Goal: Transaction & Acquisition: Book appointment/travel/reservation

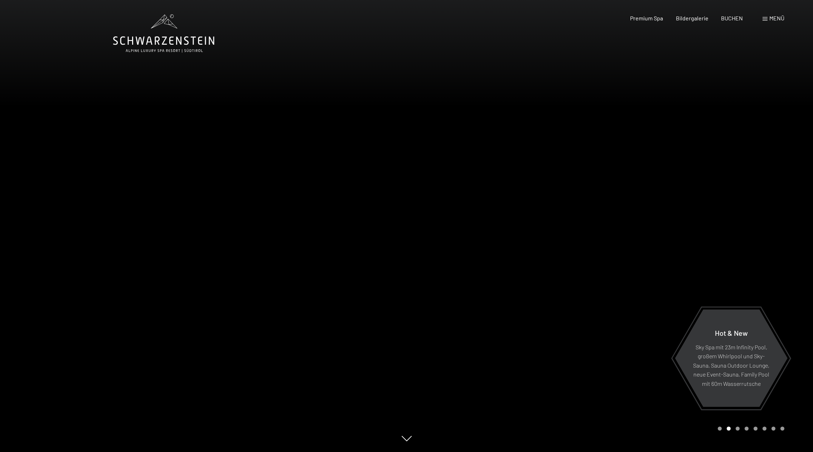
click at [766, 18] on span at bounding box center [764, 19] width 5 height 4
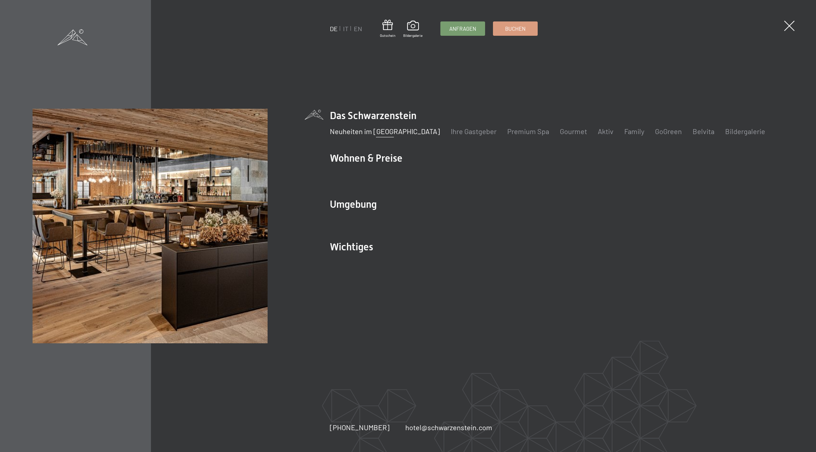
click at [372, 132] on link "Neuheiten im [GEOGRAPHIC_DATA]" at bounding box center [385, 131] width 110 height 9
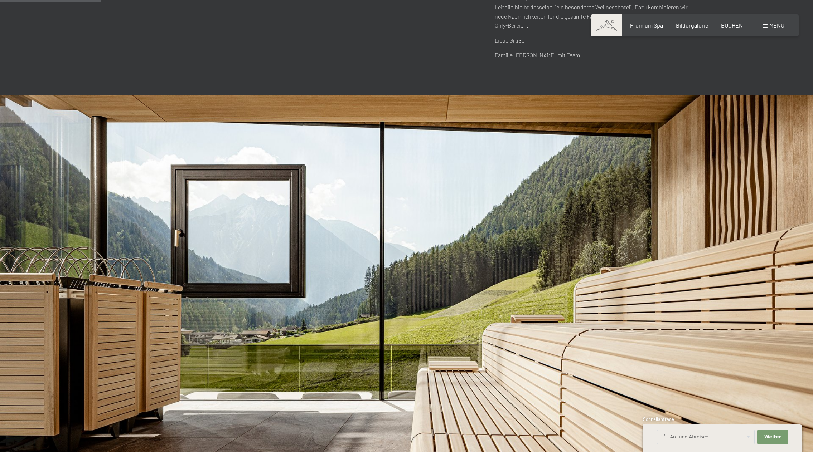
scroll to position [200, 0]
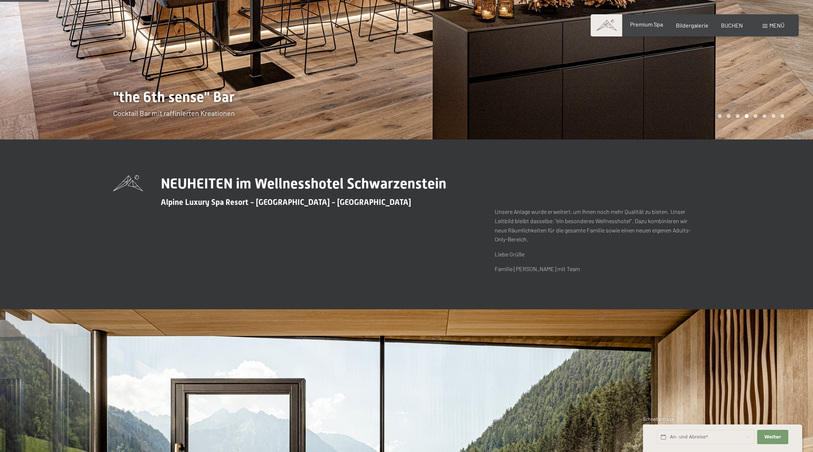
click at [637, 26] on span "Premium Spa" at bounding box center [646, 24] width 33 height 7
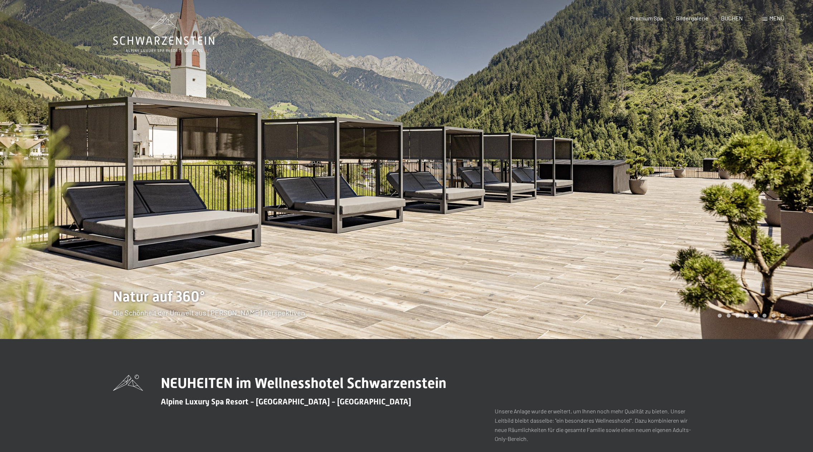
scroll to position [0, 0]
click at [649, 19] on span "Premium Spa" at bounding box center [646, 17] width 33 height 7
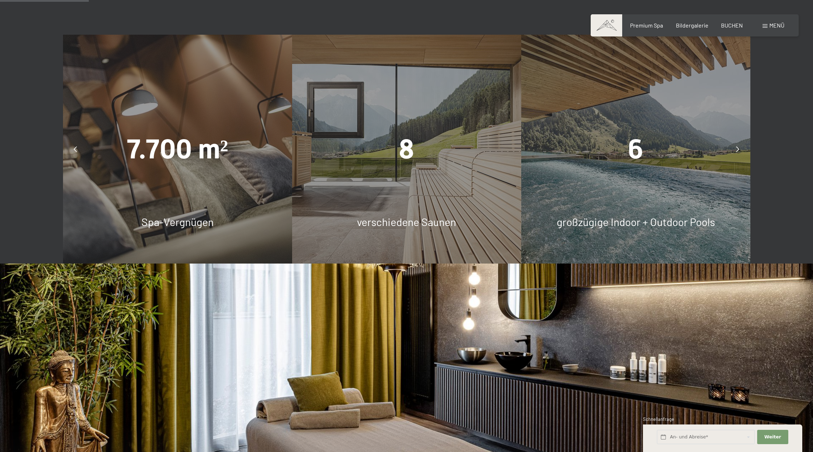
scroll to position [631, 0]
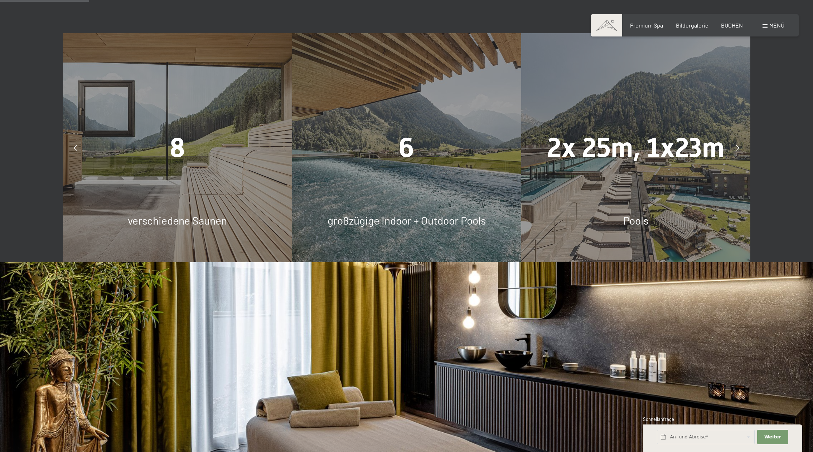
click at [436, 178] on div "6 großzügige Indoor + Outdoor Pools" at bounding box center [406, 147] width 229 height 229
click at [404, 150] on span "6" at bounding box center [406, 147] width 15 height 31
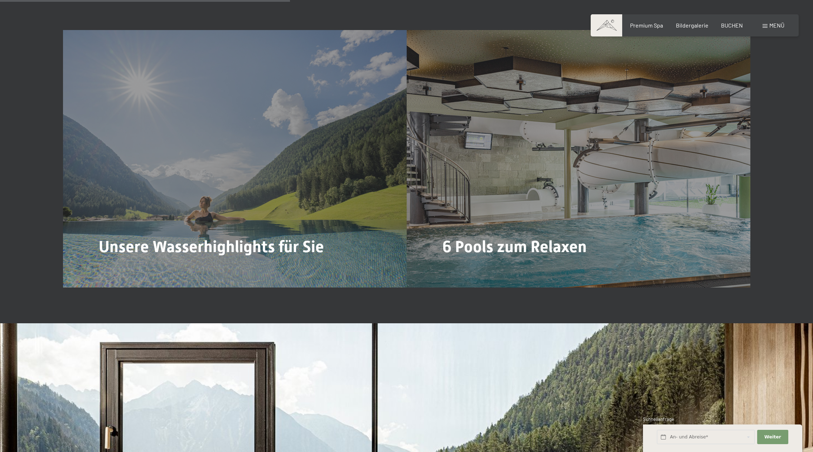
scroll to position [2067, 0]
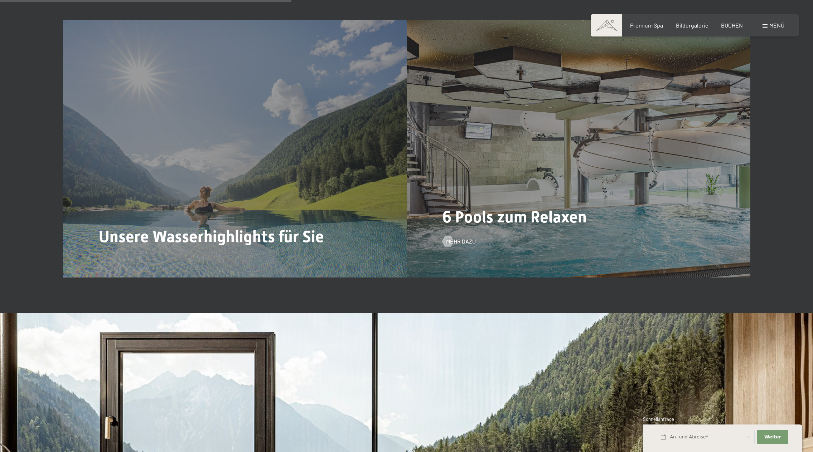
click at [499, 165] on div "6 Pools zum Relaxen Mehr dazu" at bounding box center [579, 149] width 344 height 258
click at [455, 241] on span "Mehr dazu" at bounding box center [468, 242] width 30 height 8
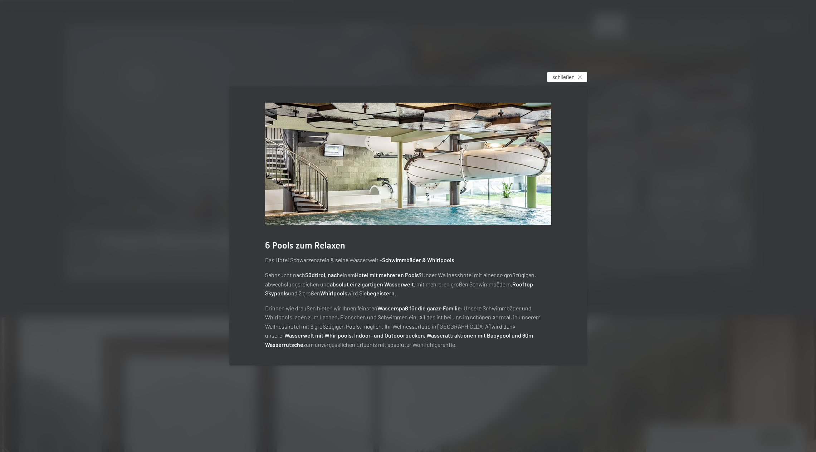
click at [554, 78] on span "schließen" at bounding box center [564, 77] width 22 height 8
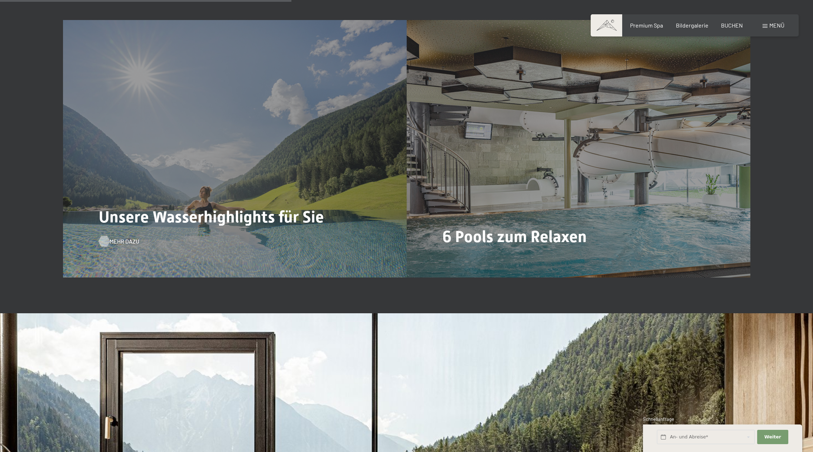
click at [128, 242] on span "Mehr dazu" at bounding box center [125, 242] width 30 height 8
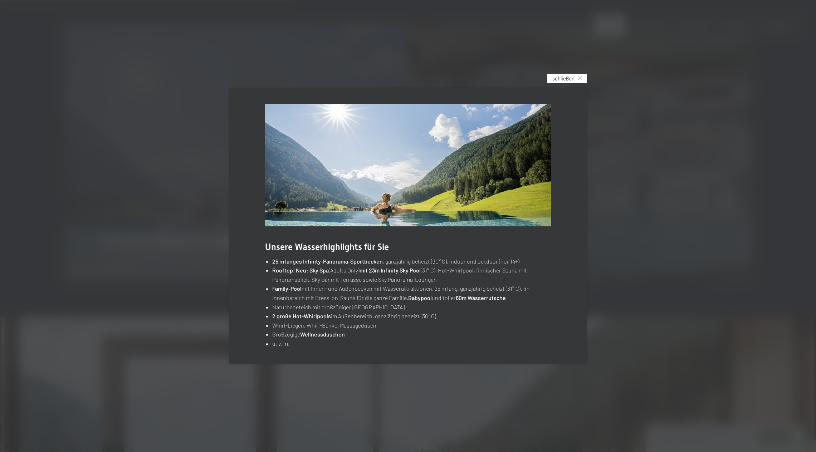
click at [572, 81] on span "schließen" at bounding box center [564, 79] width 22 height 8
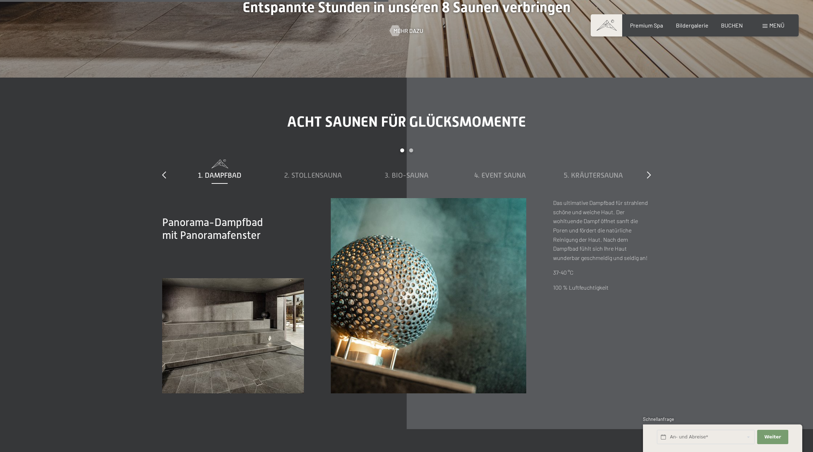
scroll to position [2763, 0]
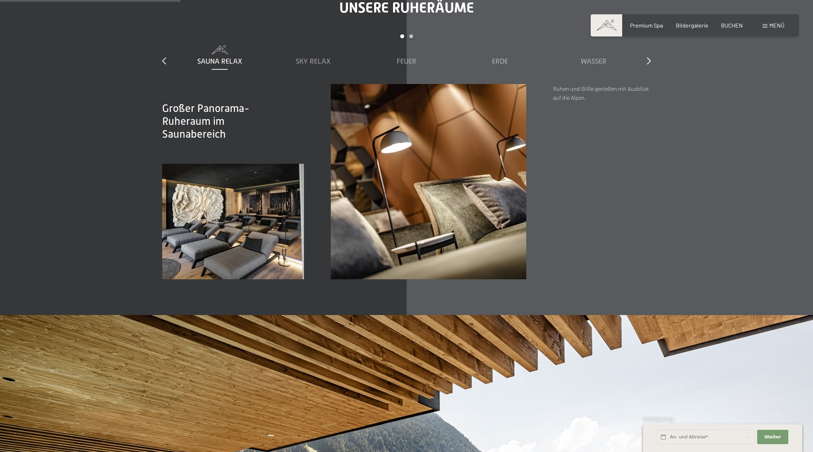
scroll to position [1279, 0]
click at [314, 53] on div "Sky Relax" at bounding box center [313, 55] width 86 height 21
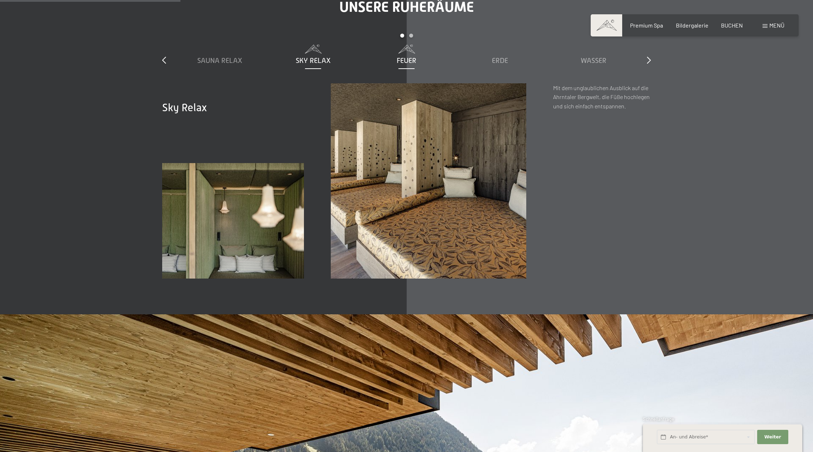
click at [409, 57] on span "Feuer" at bounding box center [407, 61] width 20 height 8
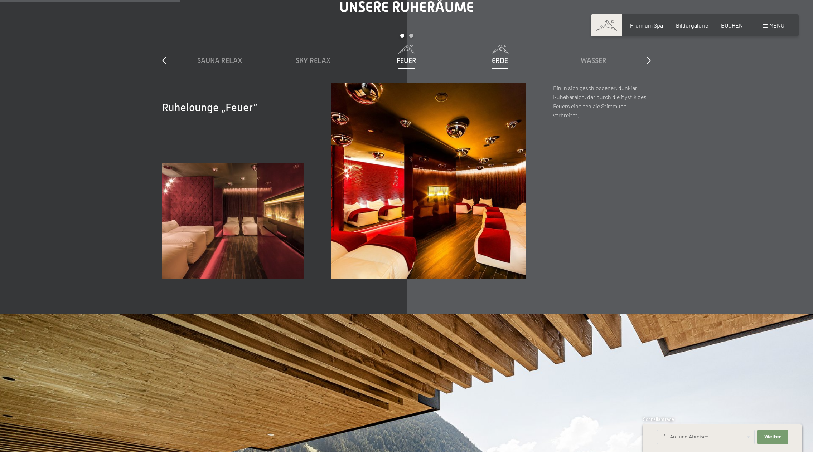
click at [499, 57] on span "Erde" at bounding box center [500, 61] width 16 height 8
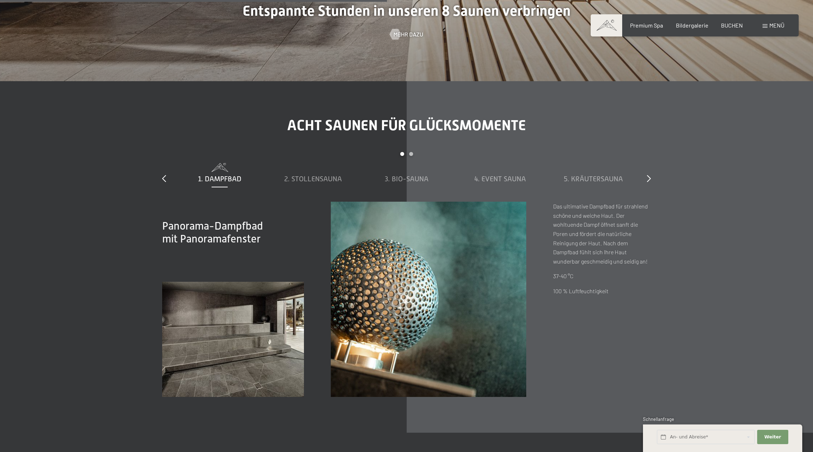
scroll to position [2755, 0]
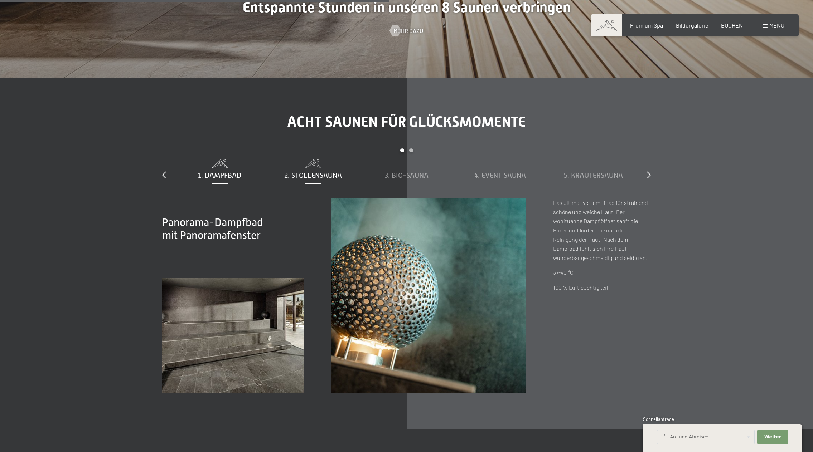
click at [326, 173] on span "2. Stollensauna" at bounding box center [313, 175] width 58 height 8
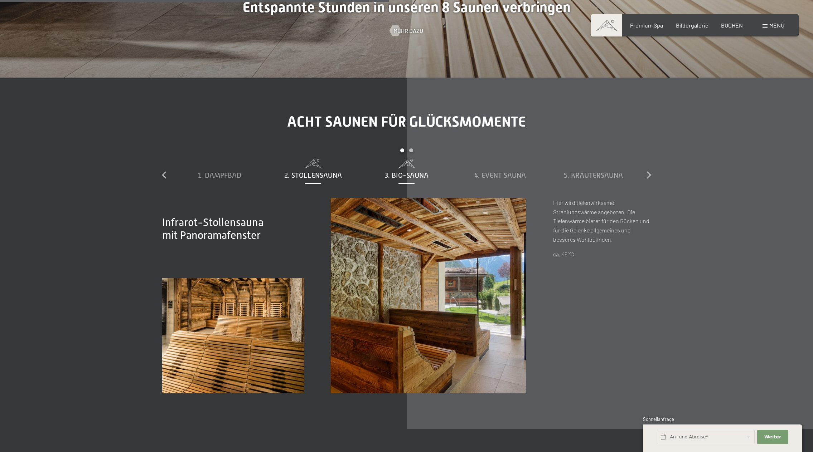
click at [397, 173] on span "3. Bio-Sauna" at bounding box center [407, 175] width 44 height 8
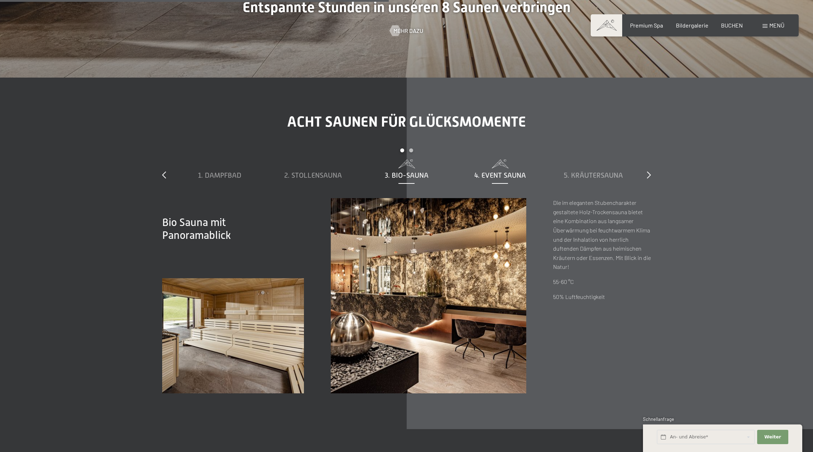
click at [493, 171] on span "4. Event Sauna" at bounding box center [500, 175] width 52 height 8
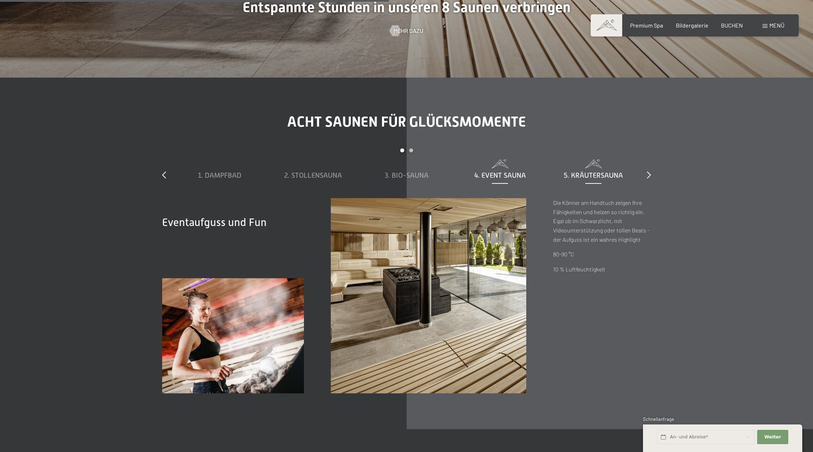
click at [587, 172] on span "5. Kräutersauna" at bounding box center [593, 175] width 59 height 8
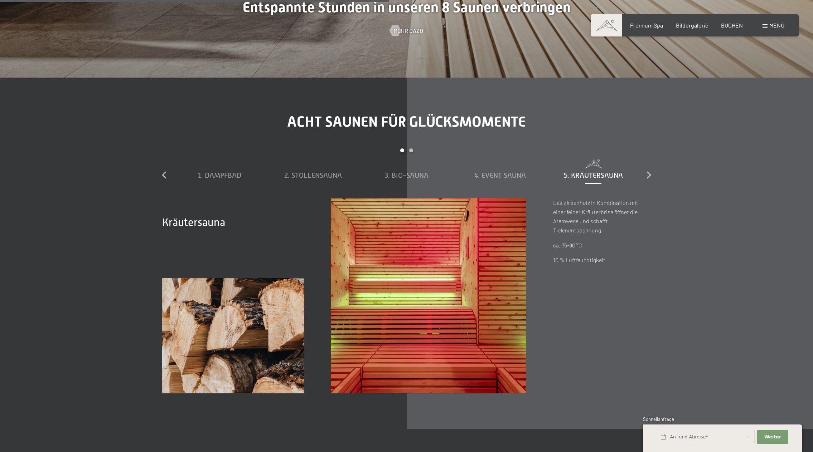
click at [644, 173] on div "slide 1 to 5 of 8 1. Dampfbad 2. Stollensauna 3. Bio-Sauna 4. Event Sauna 5. Kr…" at bounding box center [406, 174] width 489 height 50
click at [649, 173] on icon at bounding box center [649, 174] width 4 height 7
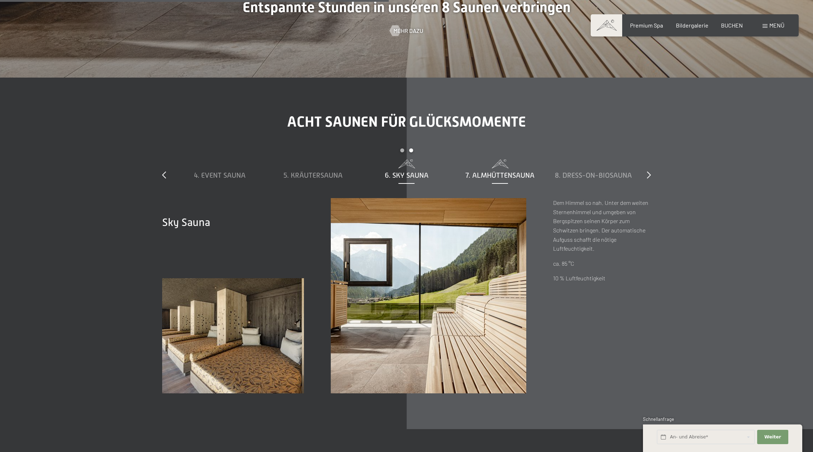
click at [507, 171] on span "7. Almhüttensauna" at bounding box center [499, 175] width 69 height 8
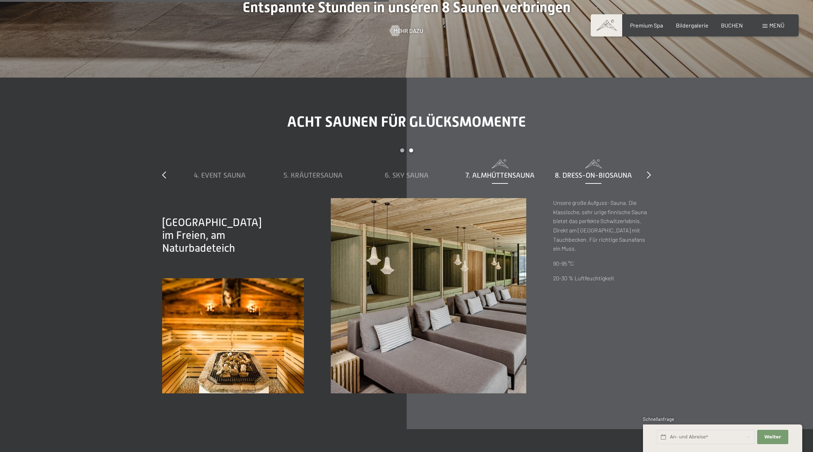
click at [577, 171] on span "8. Dress-on-Biosauna" at bounding box center [593, 175] width 77 height 8
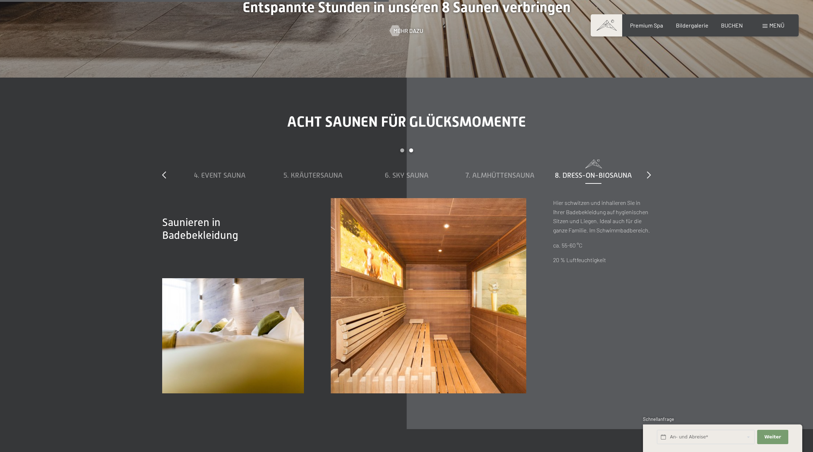
click at [651, 171] on div "Acht Saunen für Glücksmomente slide 4 to 8 of 8 1. Dampfbad 2. Stollensauna 3. …" at bounding box center [406, 253] width 542 height 280
click at [649, 172] on icon at bounding box center [649, 174] width 4 height 7
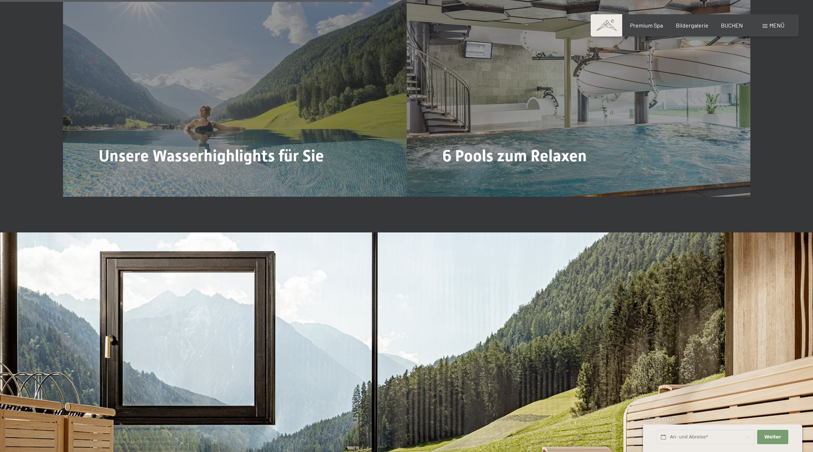
scroll to position [2009, 0]
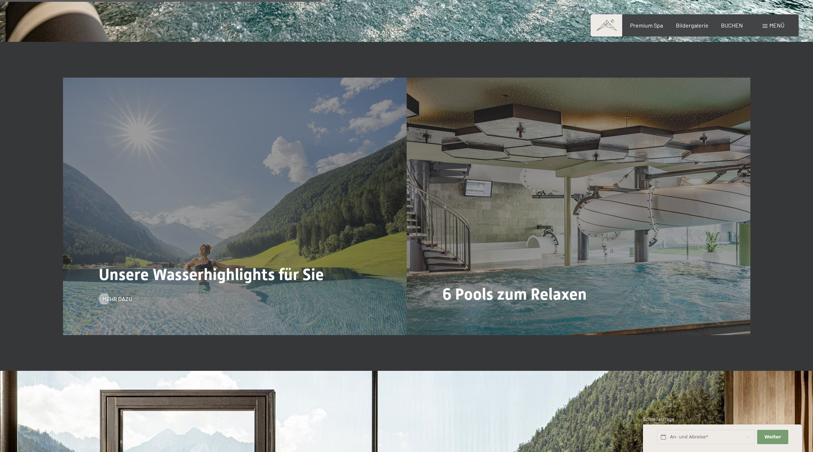
click at [151, 239] on div "Unsere Wasserhighlights für Sie Mehr dazu" at bounding box center [235, 207] width 344 height 258
click at [121, 295] on span "Mehr dazu" at bounding box center [125, 299] width 30 height 8
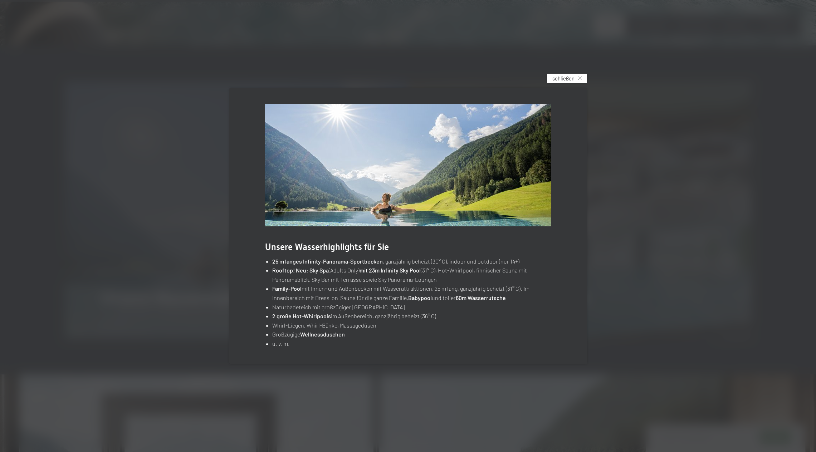
click at [577, 81] on div "schließen" at bounding box center [567, 79] width 40 height 10
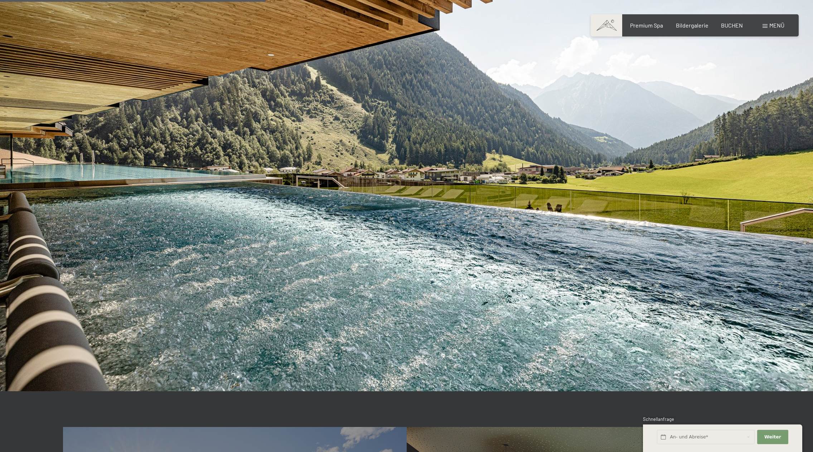
scroll to position [1658, 0]
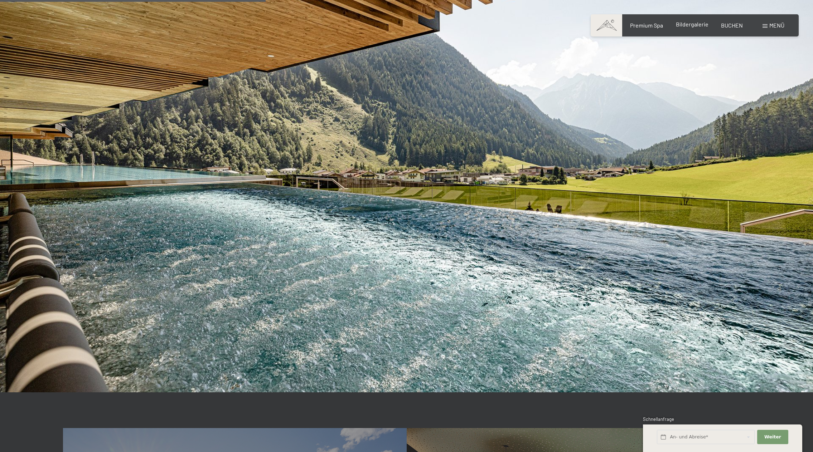
click at [701, 24] on span "Bildergalerie" at bounding box center [692, 24] width 33 height 7
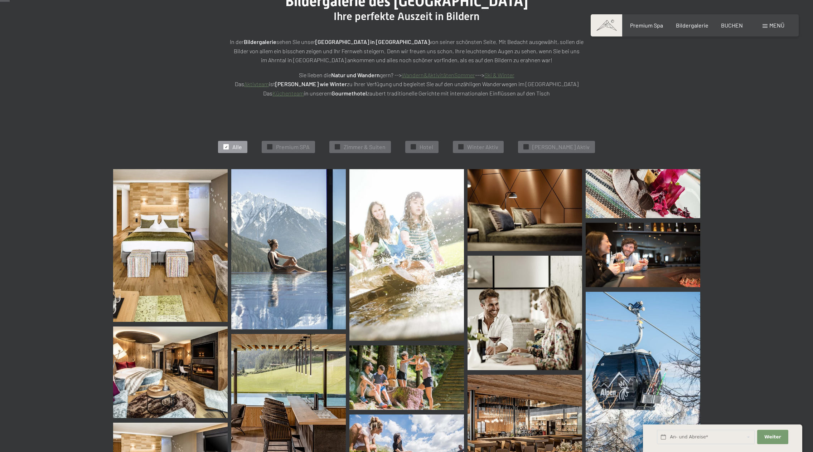
scroll to position [111, 0]
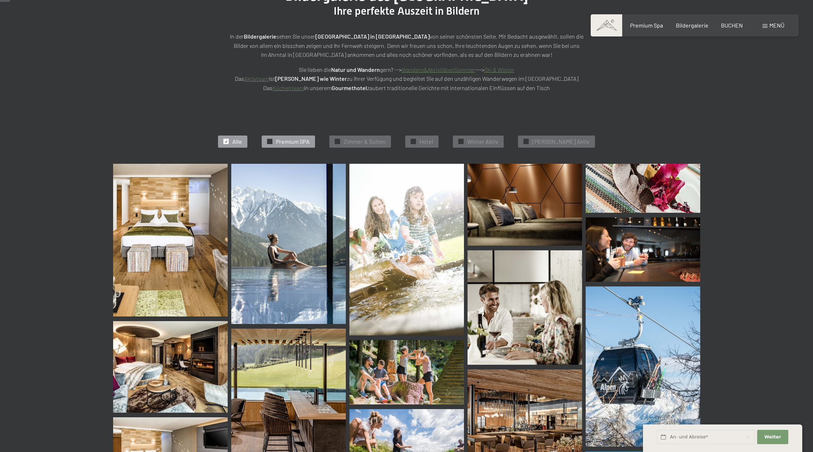
click at [307, 140] on span "Premium SPA" at bounding box center [293, 142] width 34 height 8
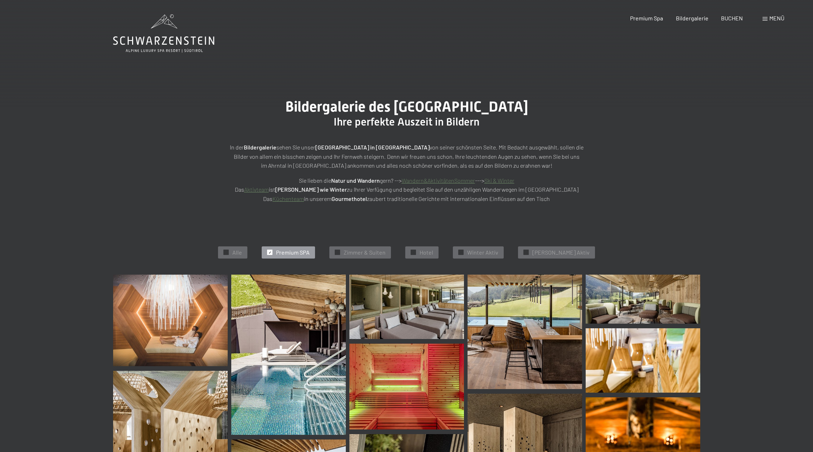
scroll to position [0, 0]
click at [647, 18] on span "Premium Spa" at bounding box center [646, 17] width 33 height 7
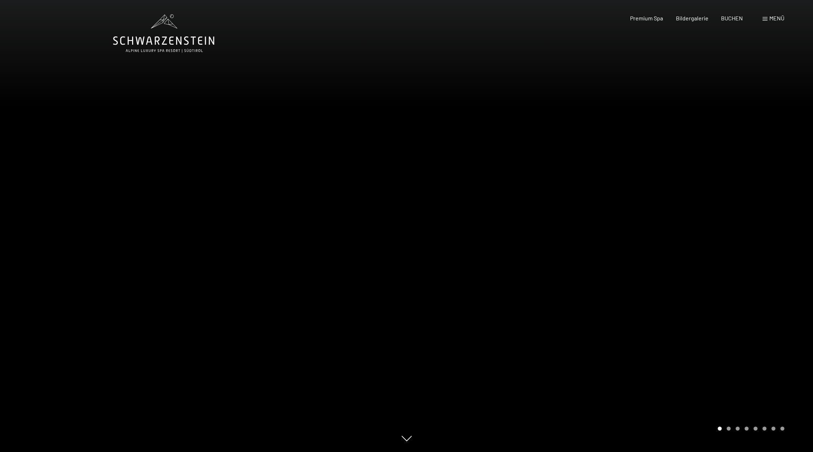
click at [771, 17] on span "Menü" at bounding box center [776, 18] width 15 height 7
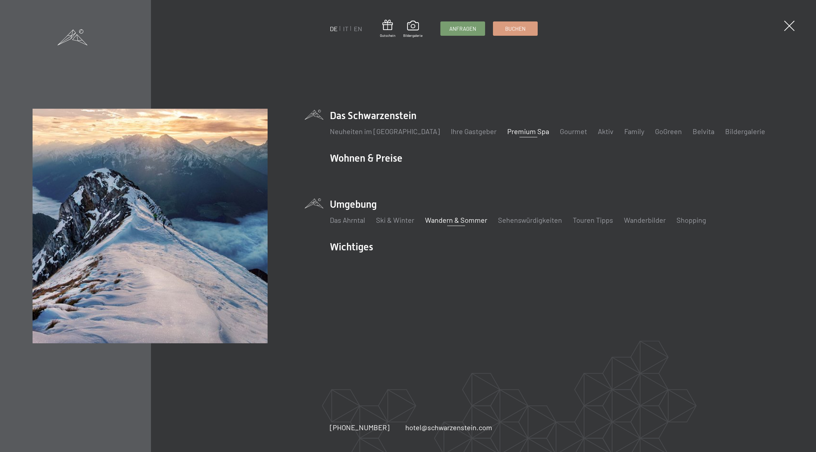
click at [444, 218] on link "Wandern & Sommer" at bounding box center [456, 220] width 62 height 9
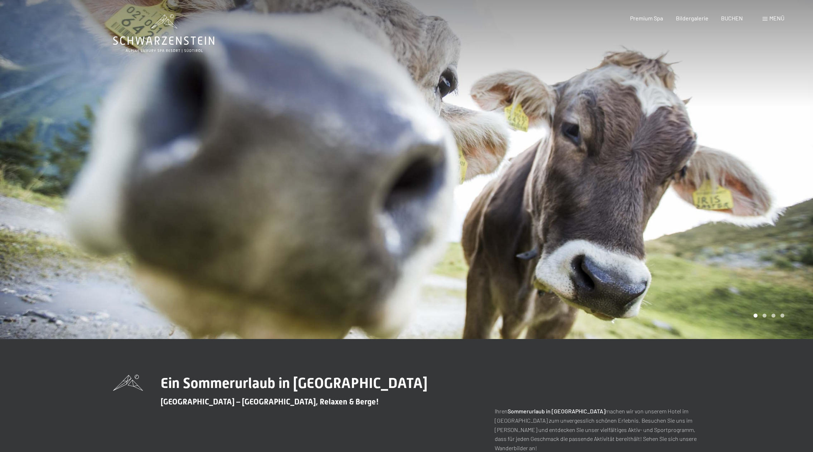
click at [774, 20] on span "Menü" at bounding box center [776, 18] width 15 height 7
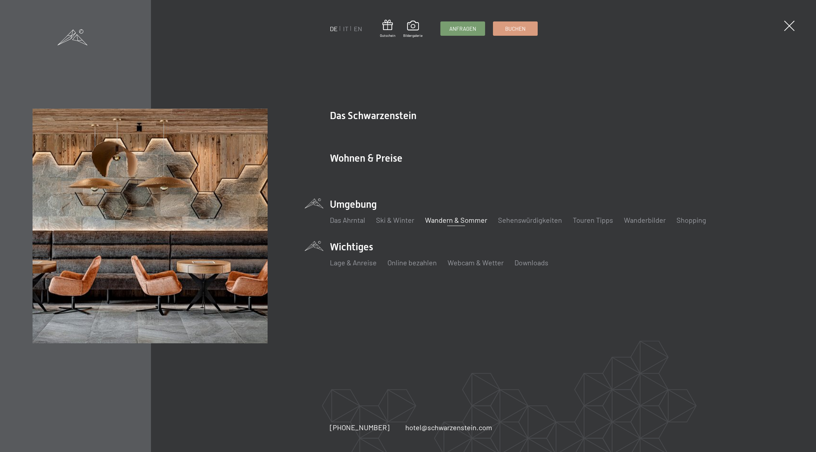
click at [355, 244] on li "Wichtiges Lage & Anreise Online bezahlen Webcam & Wetter Downloads" at bounding box center [557, 257] width 454 height 35
click at [402, 265] on link "Online bezahlen" at bounding box center [412, 262] width 49 height 9
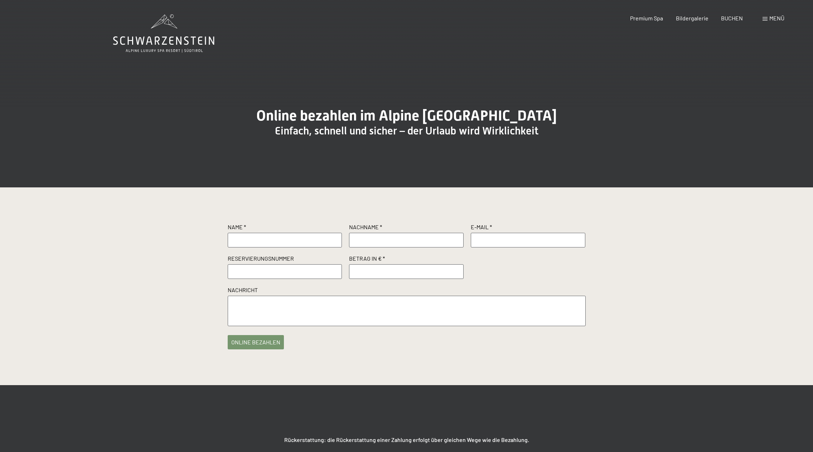
click at [774, 18] on span "Menü" at bounding box center [776, 18] width 15 height 7
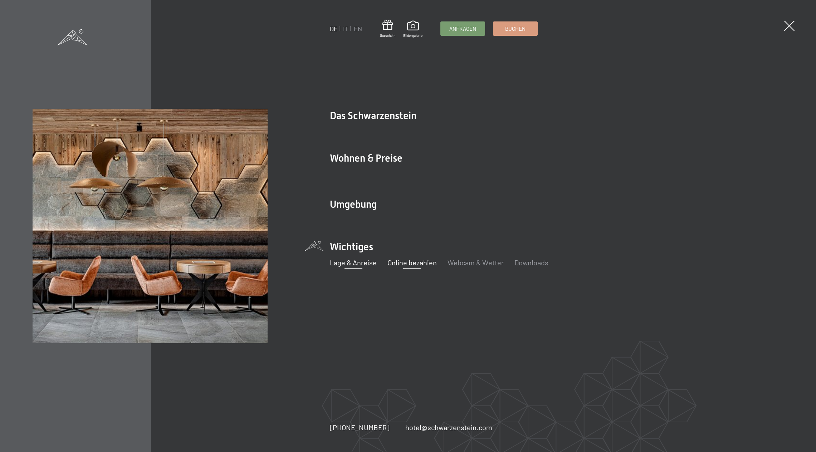
click at [358, 266] on link "Lage & Anreise" at bounding box center [353, 262] width 47 height 9
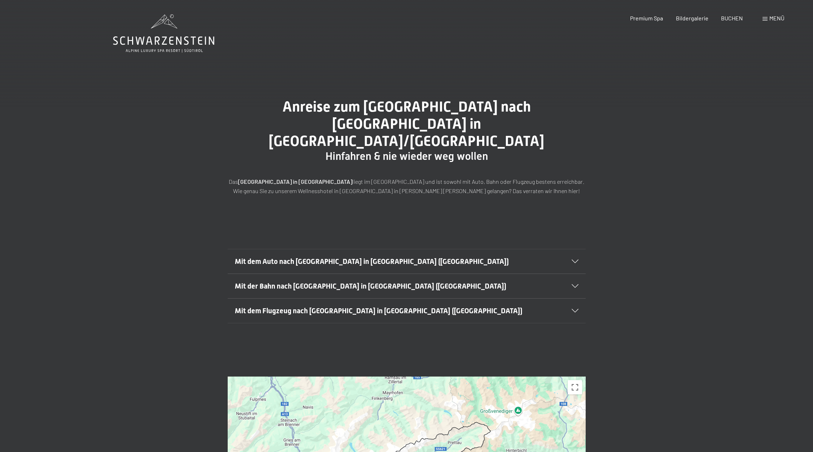
click at [780, 20] on span "Menü" at bounding box center [776, 18] width 15 height 7
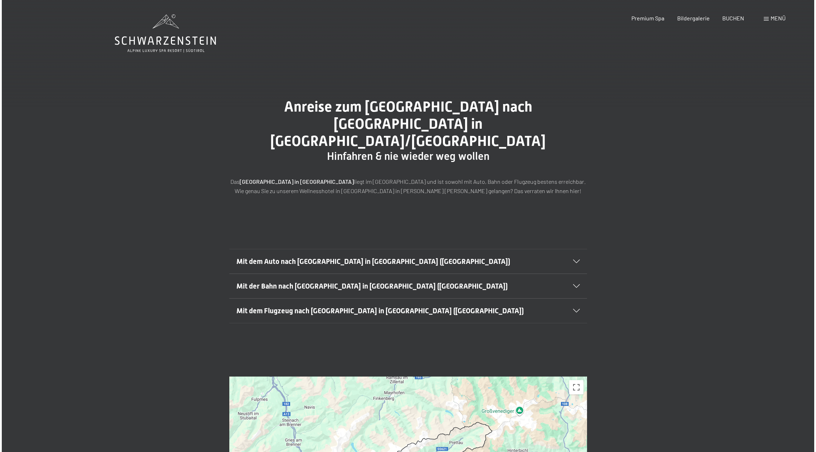
scroll to position [0, 0]
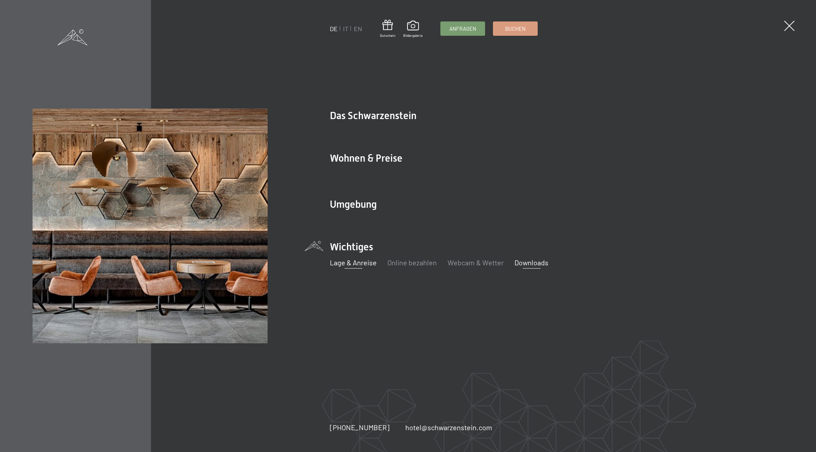
click at [526, 262] on link "Downloads" at bounding box center [532, 262] width 34 height 9
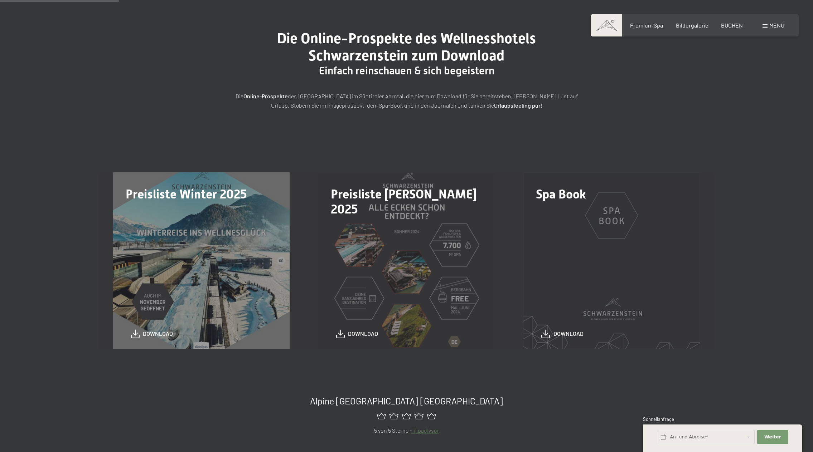
scroll to position [82, 0]
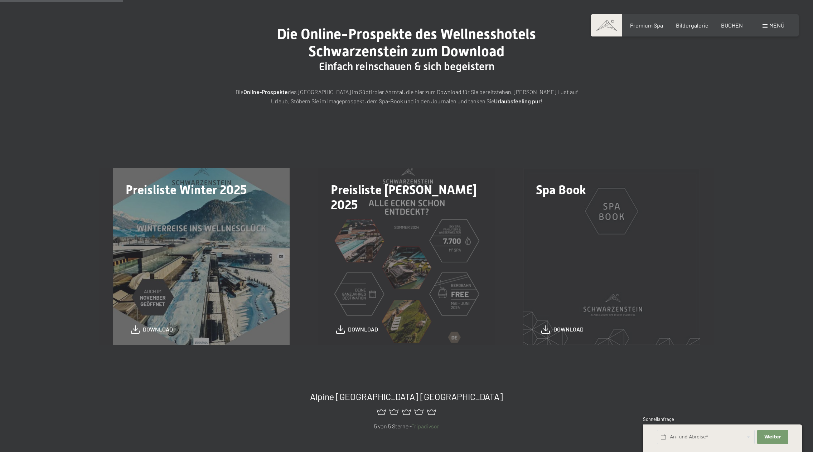
click at [402, 200] on div "Preisliste Sommer 2025 download" at bounding box center [406, 256] width 205 height 176
click at [407, 189] on span "Preisliste Sommer 2025" at bounding box center [404, 197] width 146 height 29
click at [360, 328] on span "download" at bounding box center [363, 328] width 30 height 8
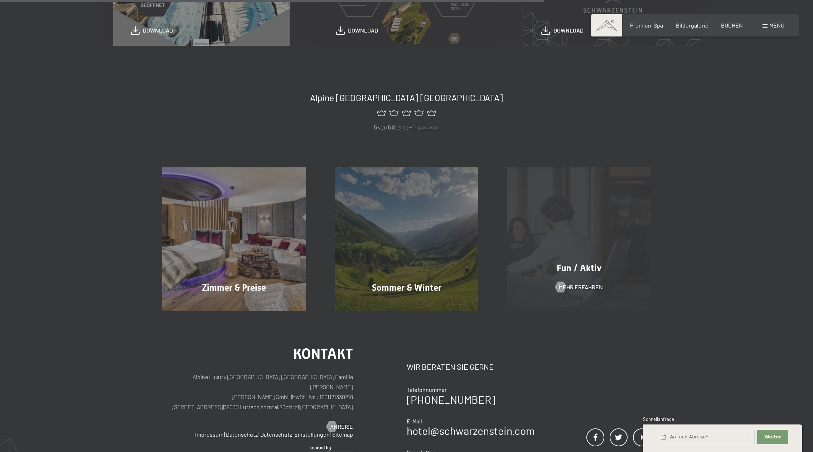
scroll to position [382, 0]
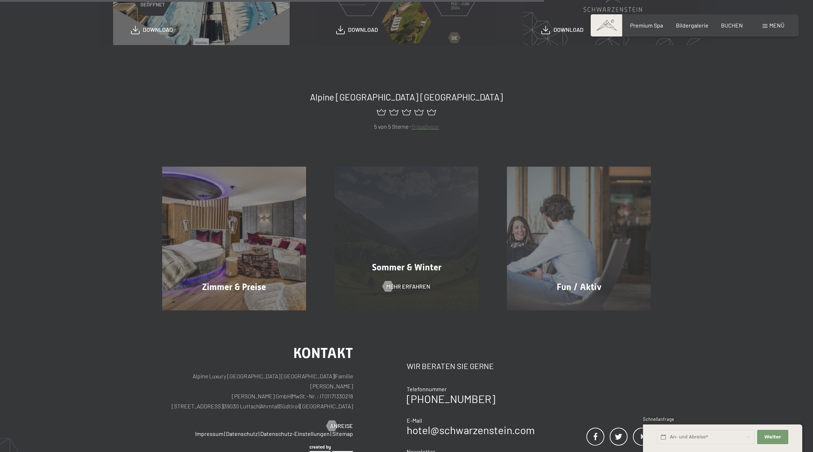
click at [392, 255] on div "Sommer & Winter Mehr erfahren" at bounding box center [406, 239] width 173 height 144
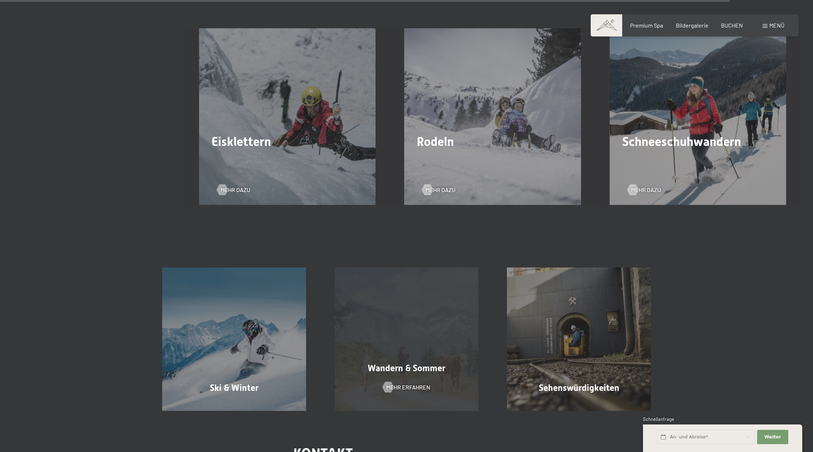
scroll to position [2425, 0]
click at [389, 327] on div "Wandern & Sommer Mehr erfahren" at bounding box center [406, 340] width 173 height 144
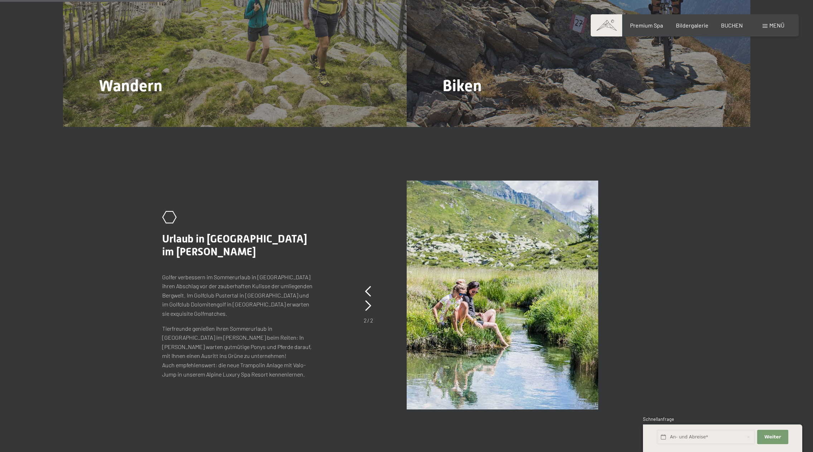
scroll to position [1040, 0]
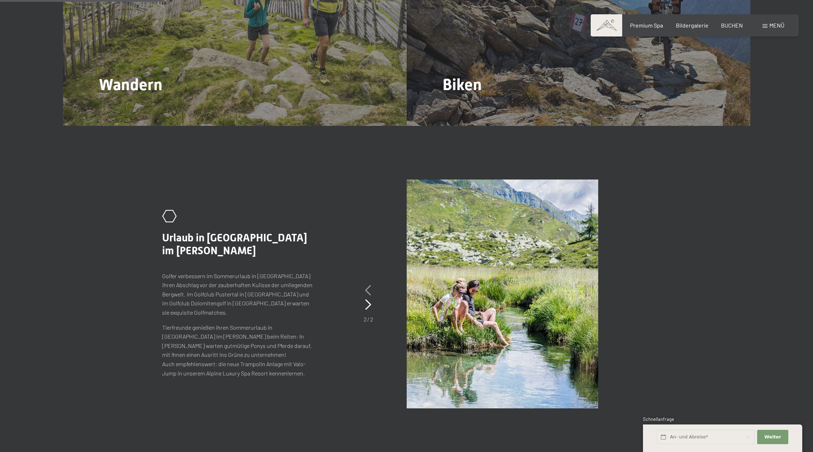
click at [369, 285] on icon at bounding box center [368, 290] width 6 height 11
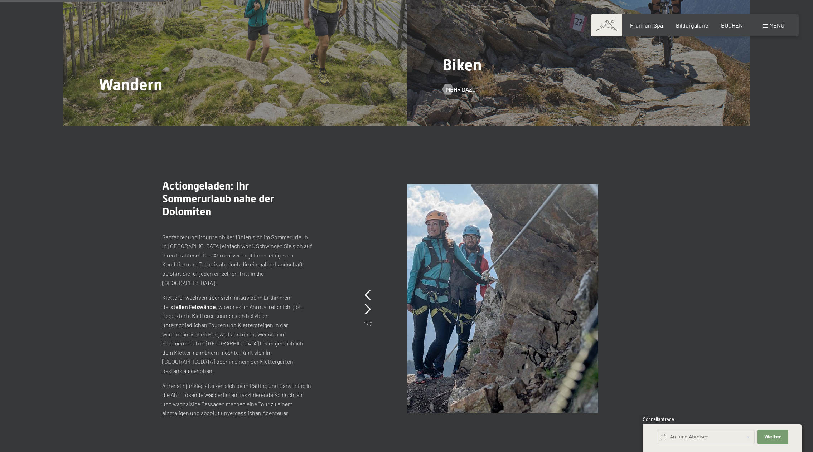
click at [466, 86] on span "Mehr dazu" at bounding box center [468, 90] width 30 height 8
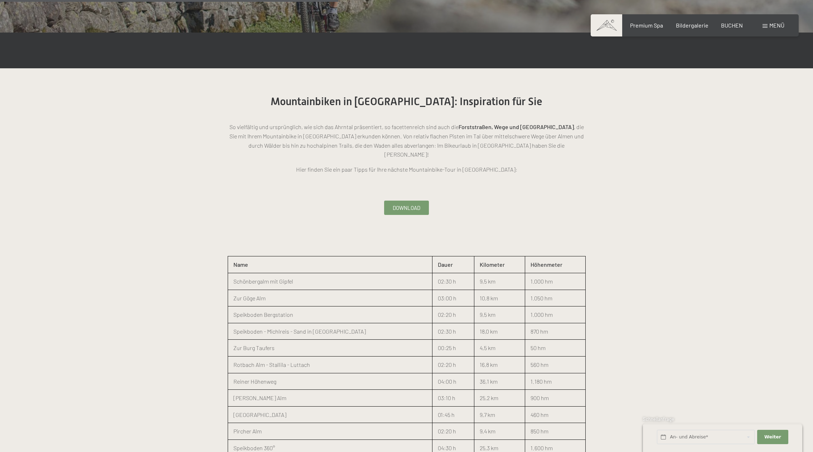
scroll to position [909, 0]
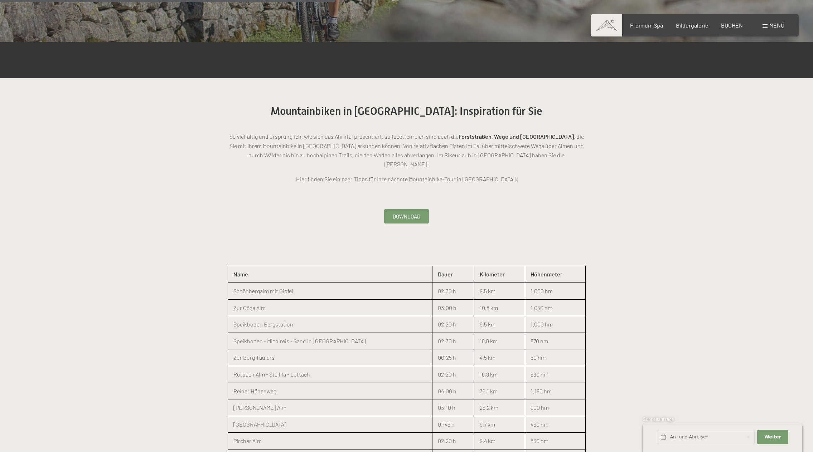
click at [397, 213] on span "Download" at bounding box center [407, 217] width 28 height 8
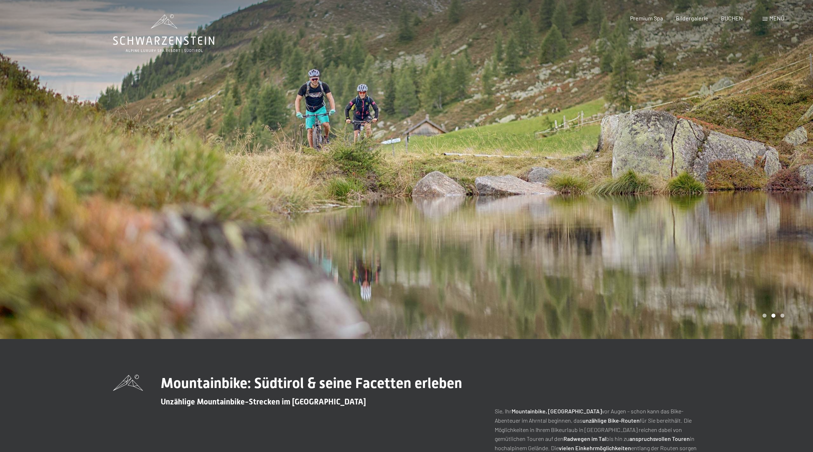
scroll to position [0, 0]
click at [166, 55] on div at bounding box center [203, 169] width 407 height 339
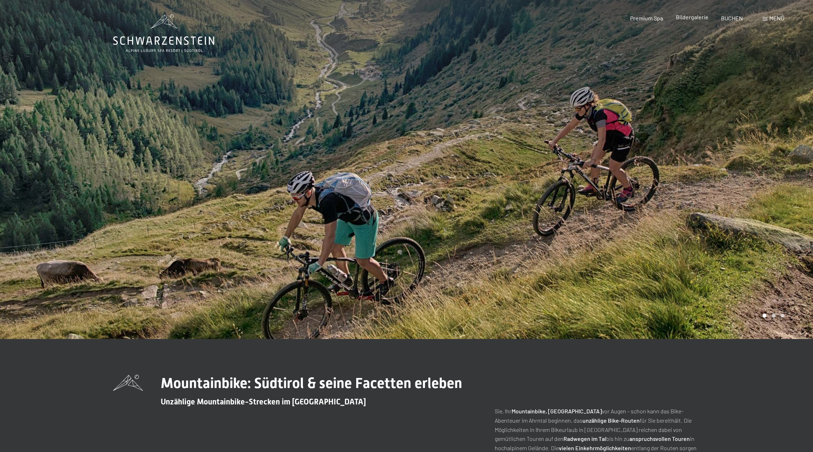
click at [694, 18] on span "Bildergalerie" at bounding box center [692, 17] width 33 height 7
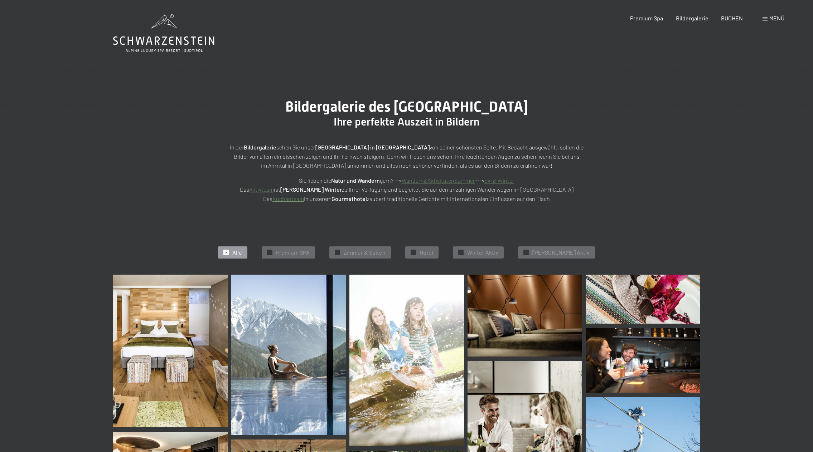
click at [775, 20] on span "Menü" at bounding box center [776, 18] width 15 height 7
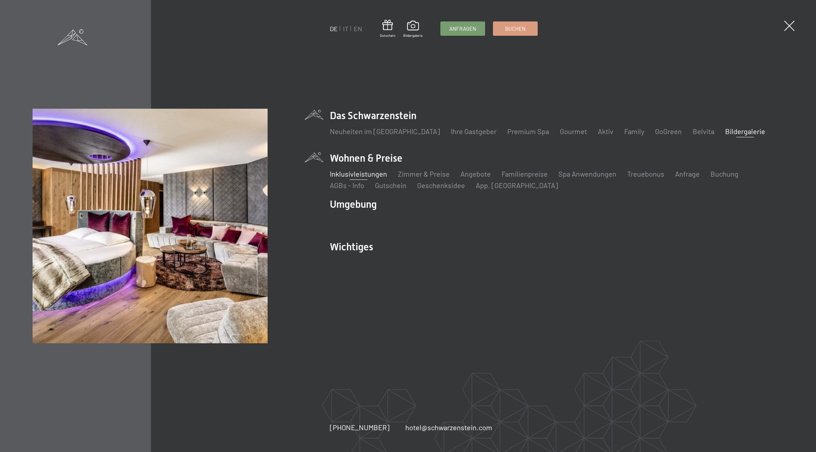
click at [363, 174] on link "Inklusivleistungen" at bounding box center [358, 174] width 57 height 9
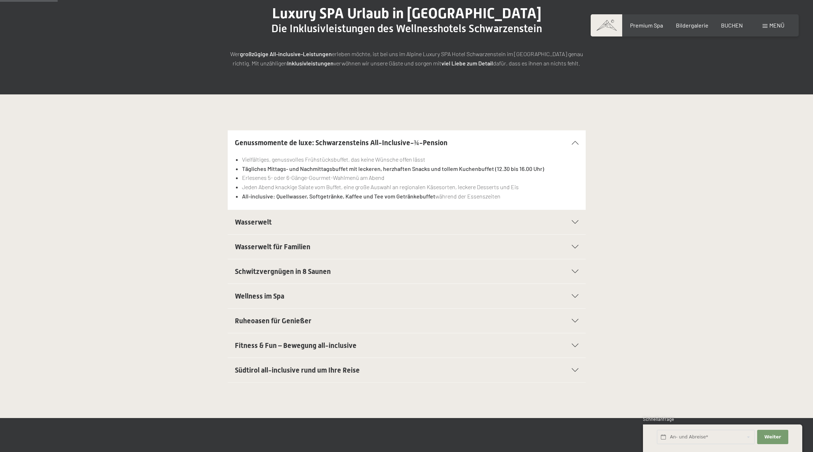
scroll to position [94, 0]
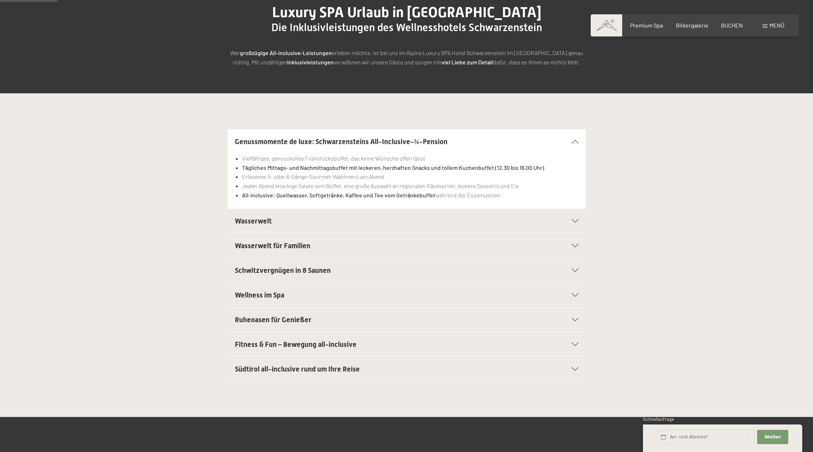
click at [572, 369] on icon at bounding box center [575, 370] width 7 height 4
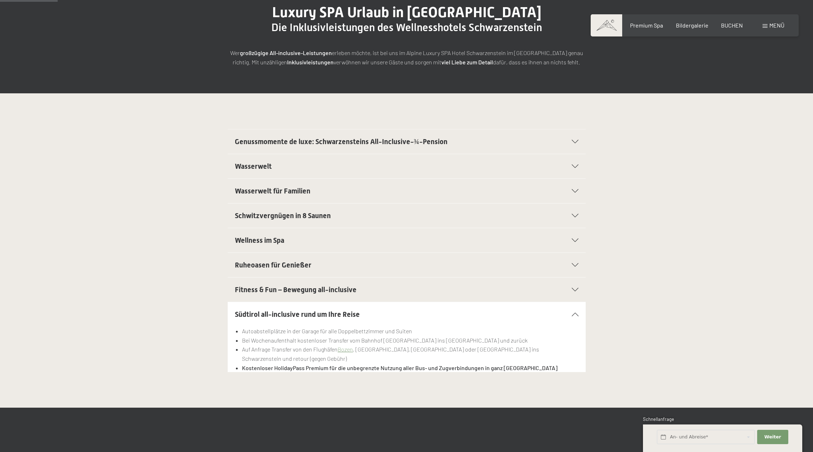
scroll to position [102, 0]
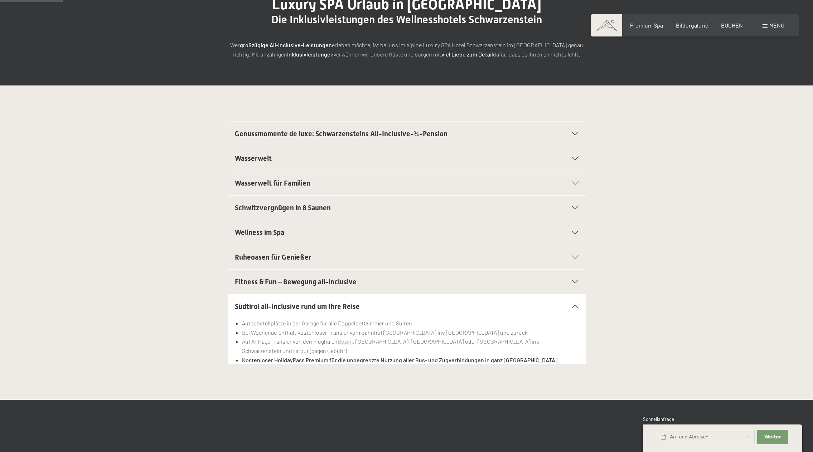
click at [574, 279] on div "Fitness & Fun – Bewegung all-inclusive" at bounding box center [407, 282] width 344 height 24
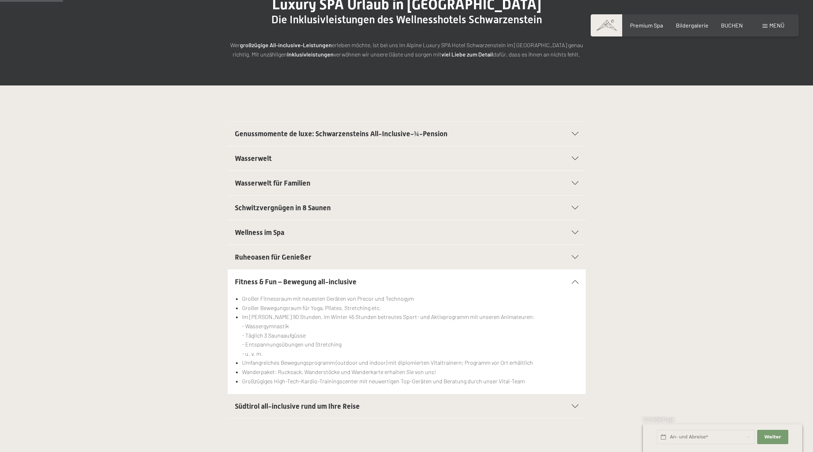
click at [576, 254] on div "Ruheoasen für Genießer" at bounding box center [407, 257] width 344 height 24
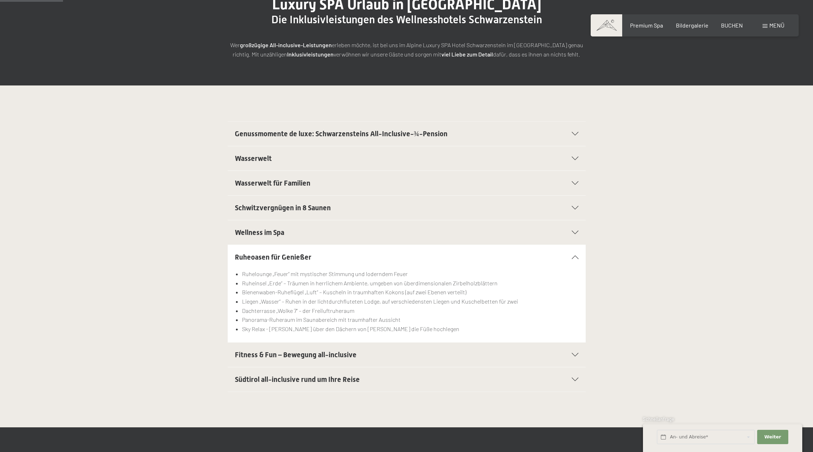
click at [574, 228] on div "Wellness im Spa" at bounding box center [407, 232] width 344 height 24
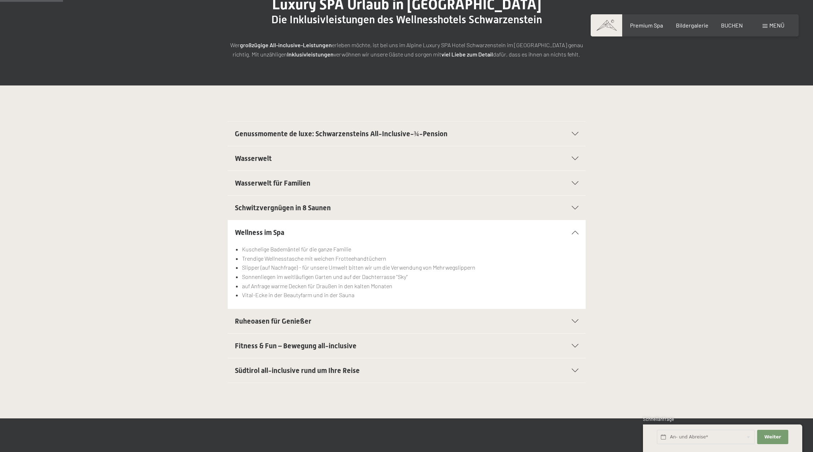
click at [574, 208] on icon at bounding box center [575, 208] width 7 height 4
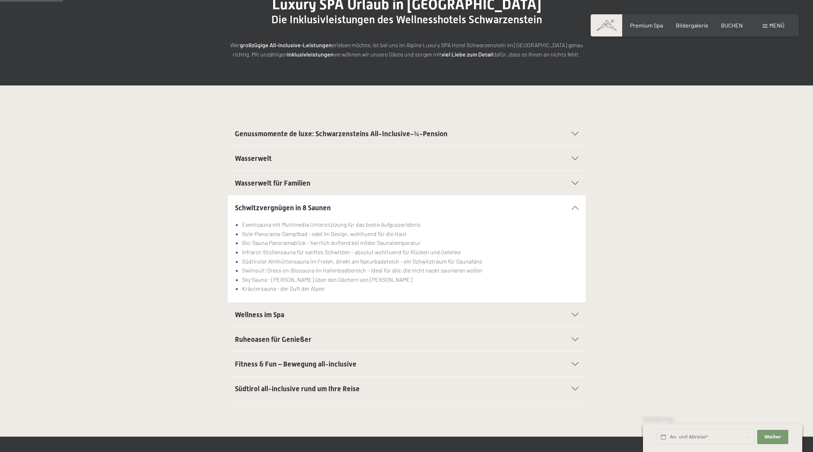
click at [576, 182] on icon at bounding box center [575, 183] width 7 height 4
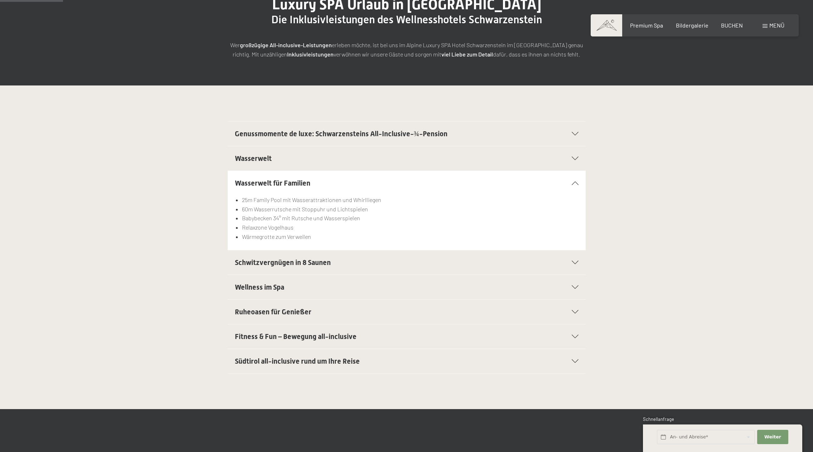
click at [577, 156] on div "Wasserwelt" at bounding box center [407, 158] width 344 height 24
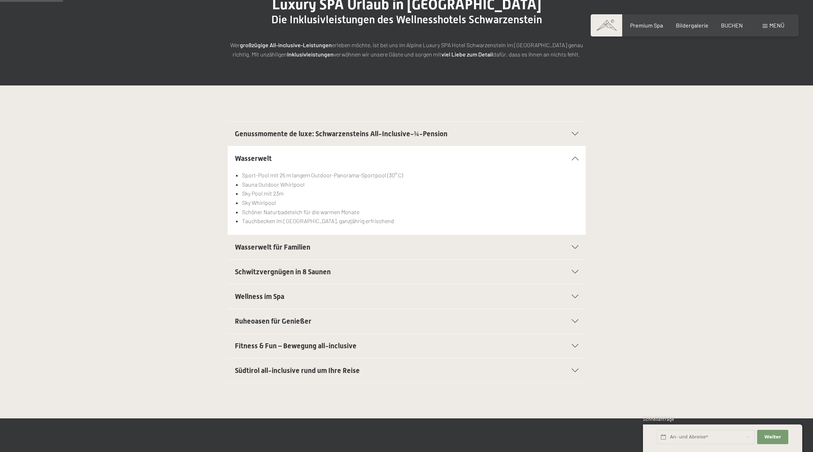
click at [575, 158] on icon at bounding box center [575, 159] width 7 height 4
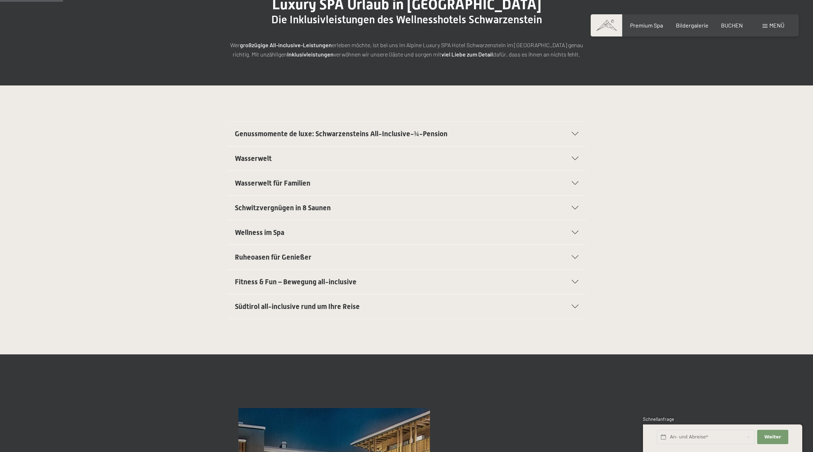
click at [578, 134] on icon at bounding box center [575, 134] width 7 height 4
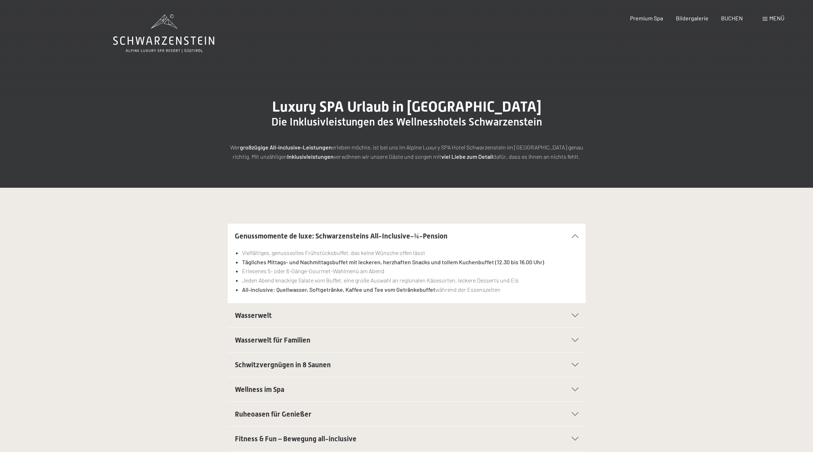
scroll to position [0, 0]
click at [736, 18] on span "BUCHEN" at bounding box center [732, 17] width 22 height 7
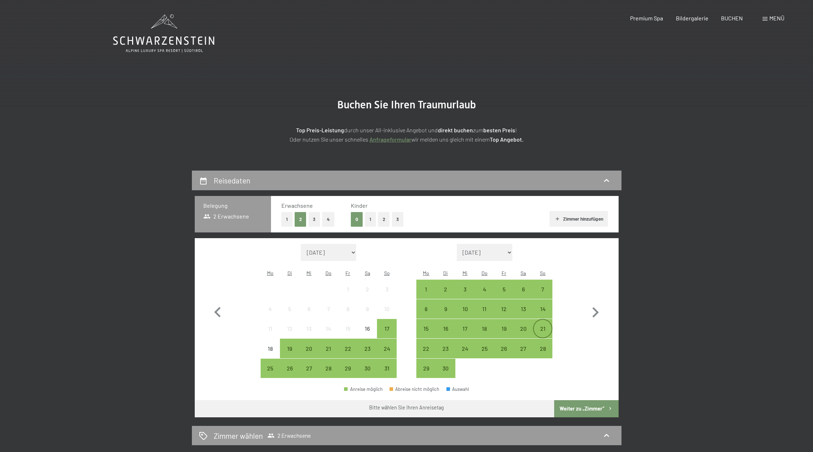
click at [545, 326] on div "21" at bounding box center [543, 335] width 18 height 18
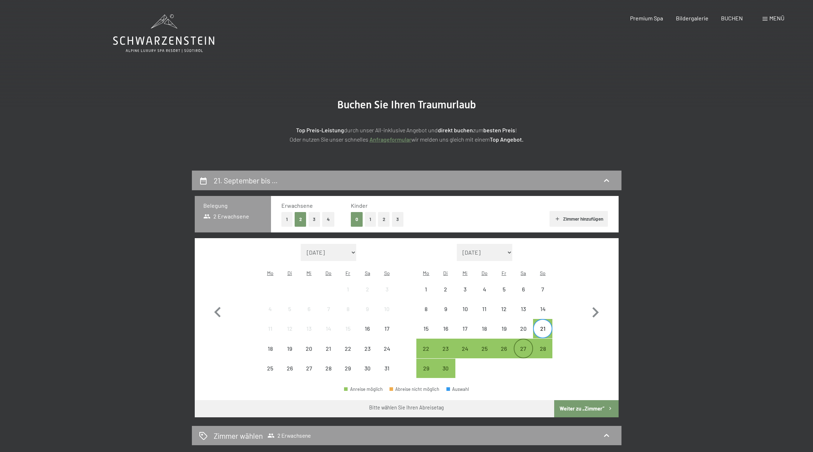
click at [525, 346] on div "27" at bounding box center [523, 355] width 18 height 18
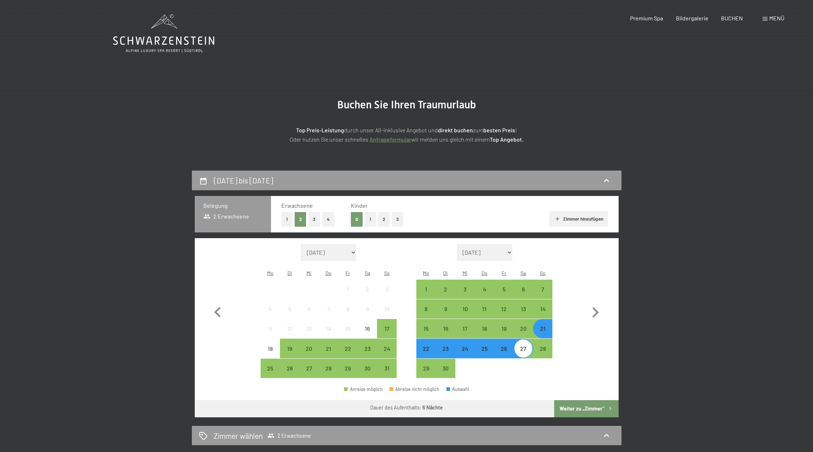
click at [579, 401] on button "Weiter zu „Zimmer“" at bounding box center [586, 409] width 64 height 17
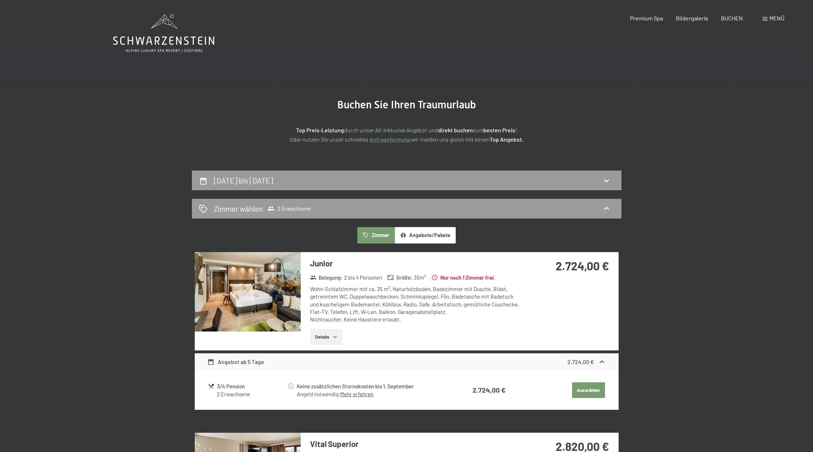
click at [771, 16] on span "Menü" at bounding box center [776, 18] width 15 height 7
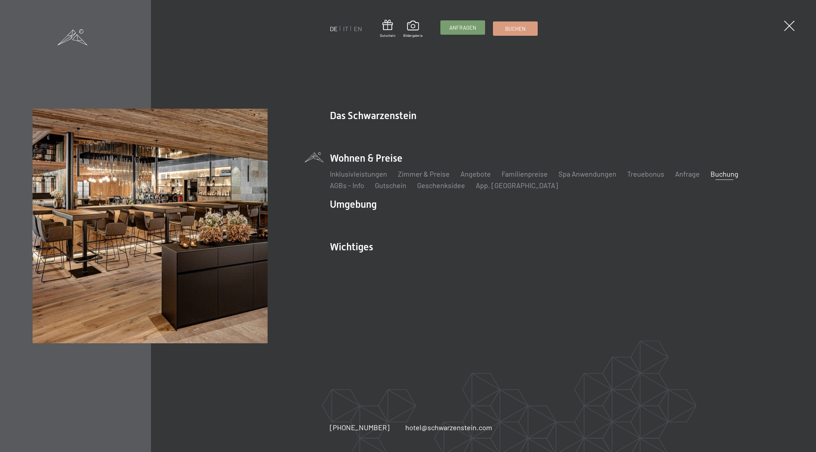
click at [476, 34] on link "Anfragen" at bounding box center [463, 28] width 44 height 14
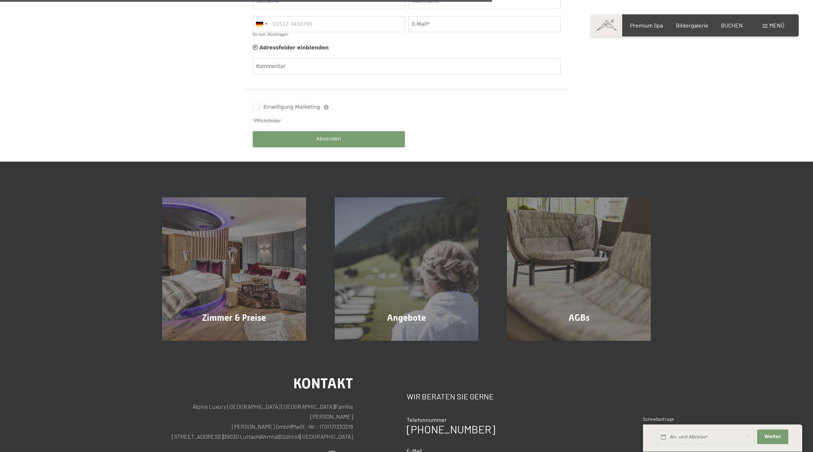
scroll to position [346, 0]
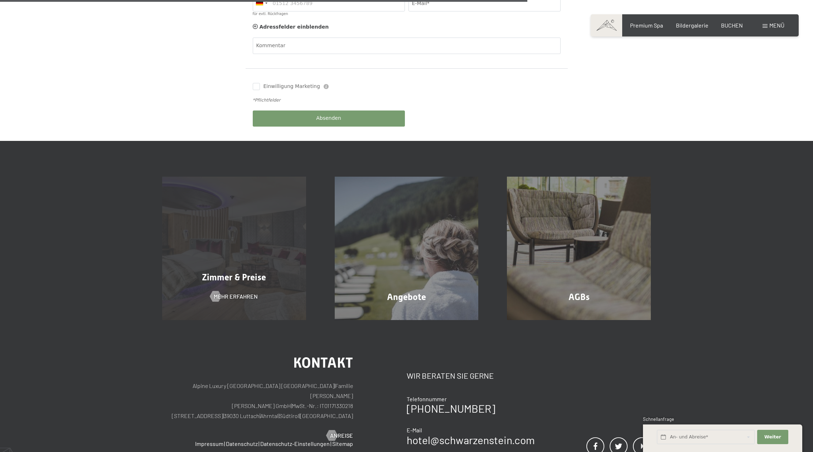
click at [283, 214] on div "Zimmer & Preise Mehr erfahren" at bounding box center [234, 249] width 173 height 144
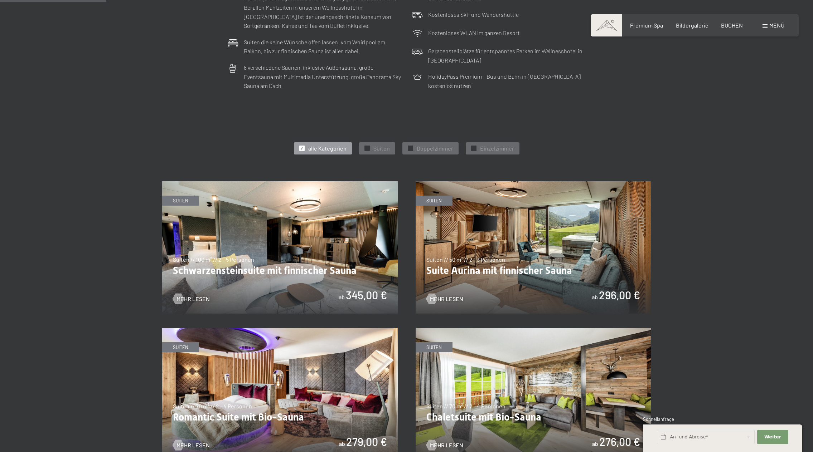
scroll to position [286, 0]
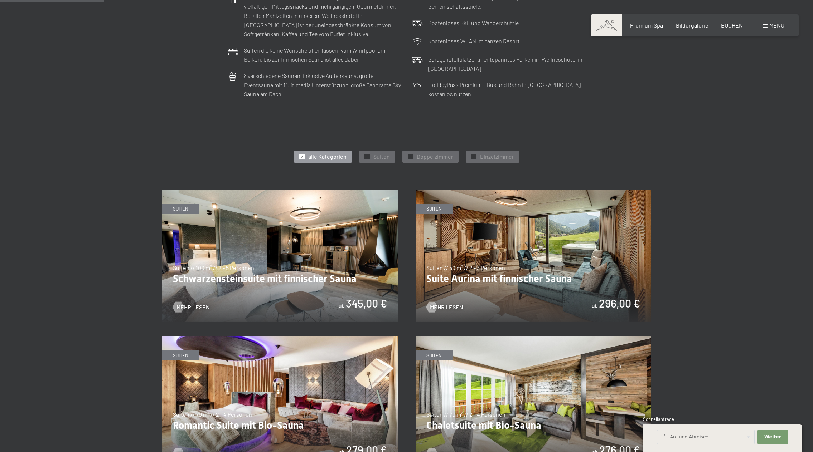
click at [299, 153] on div "✓ alle Kategorien" at bounding box center [323, 157] width 58 height 12
click at [410, 154] on span "✓" at bounding box center [410, 156] width 3 height 5
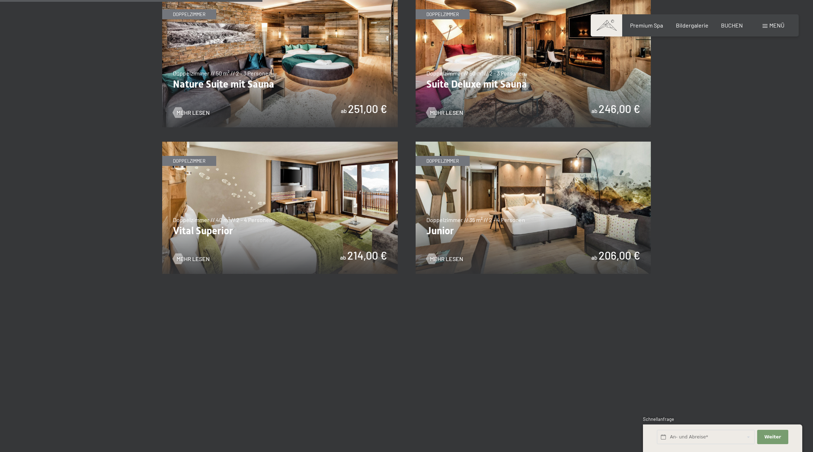
scroll to position [486, 0]
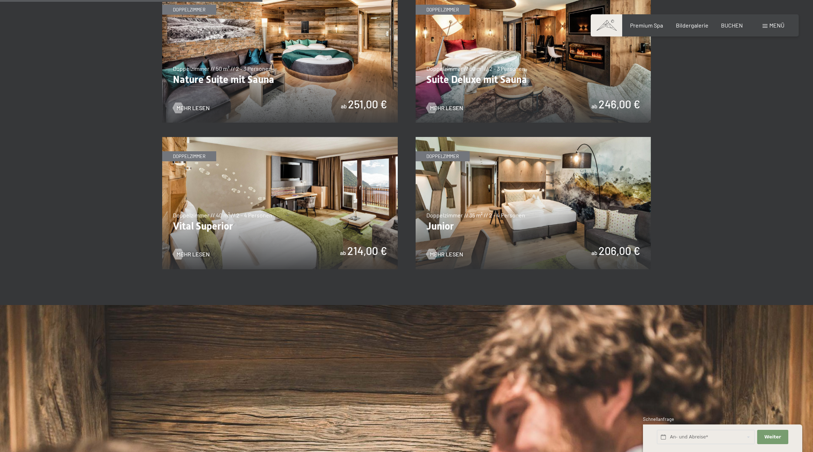
click at [482, 205] on img at bounding box center [534, 203] width 236 height 132
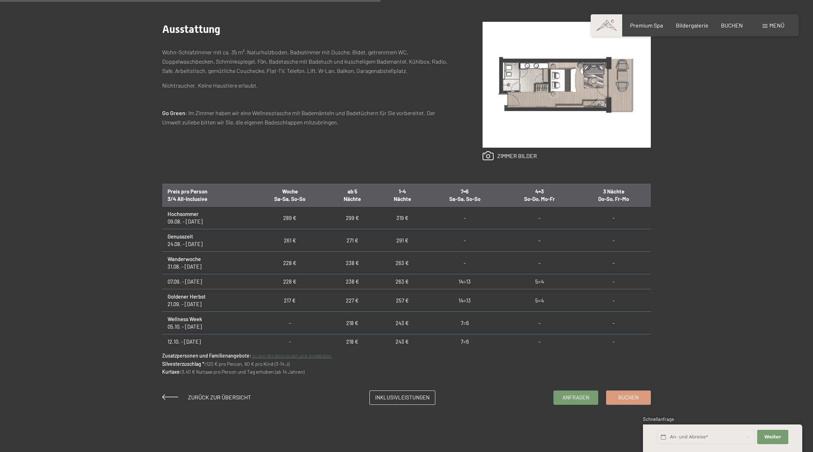
scroll to position [0, 0]
click at [396, 399] on span "Inklusivleistungen" at bounding box center [402, 397] width 54 height 8
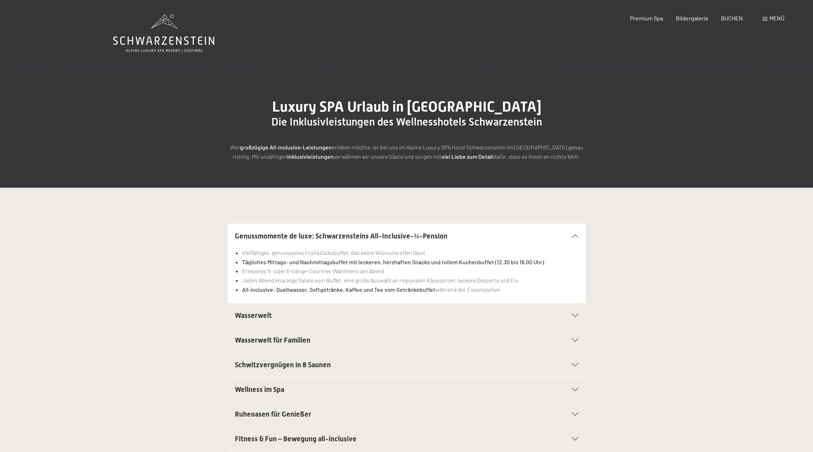
scroll to position [5, 0]
